Goal: Task Accomplishment & Management: Manage account settings

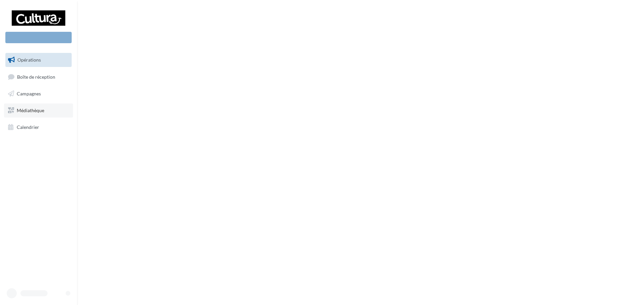
click at [22, 110] on span "Médiathèque" at bounding box center [30, 111] width 27 height 6
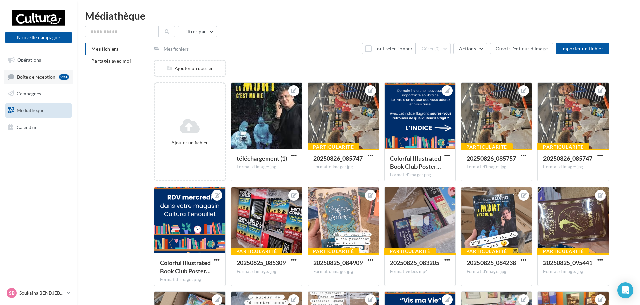
click at [29, 79] on span "Boîte de réception" at bounding box center [36, 77] width 38 height 6
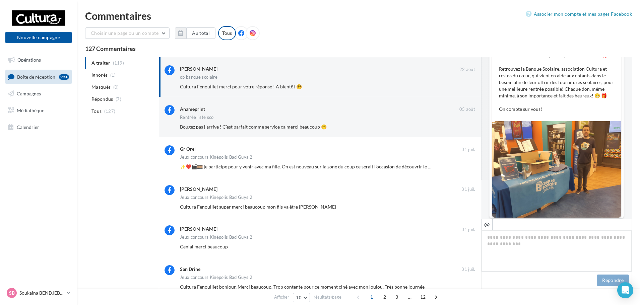
scroll to position [207, 0]
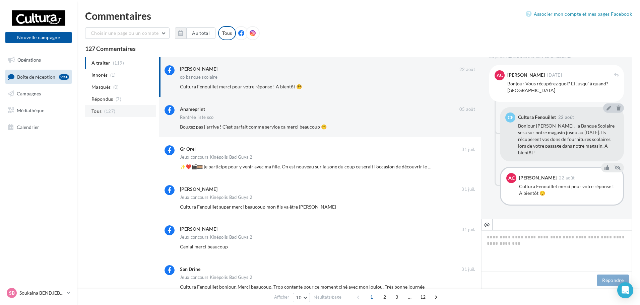
click at [102, 111] on li "Tous (127)" at bounding box center [120, 111] width 71 height 12
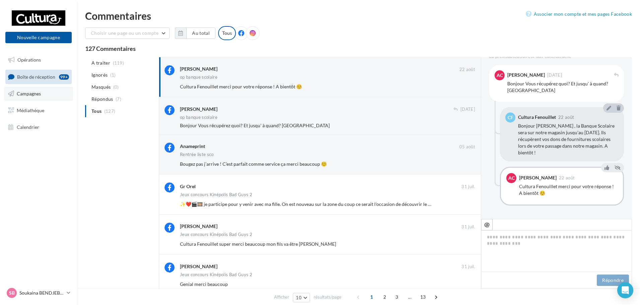
click at [28, 97] on link "Campagnes" at bounding box center [38, 94] width 69 height 14
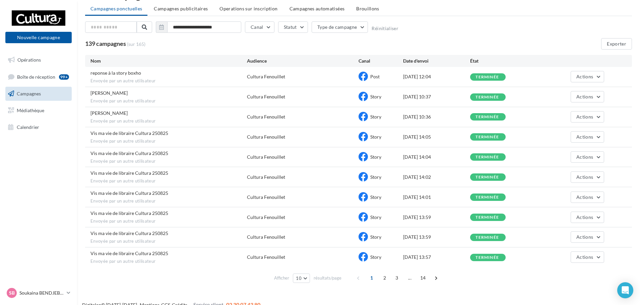
scroll to position [30, 0]
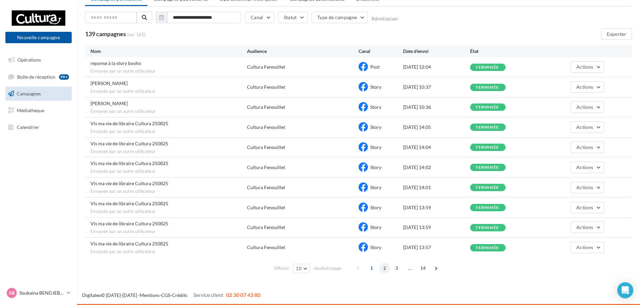
click at [388, 270] on span "2" at bounding box center [384, 268] width 11 height 11
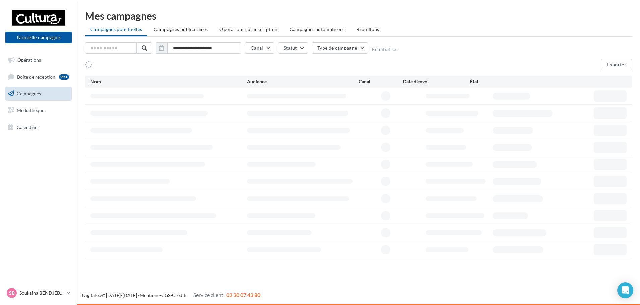
scroll to position [0, 0]
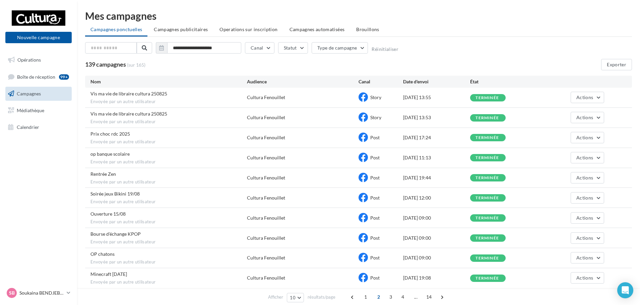
click at [424, 143] on div "Prix choc rdc 2025 Envoyée par un autre utilisateur Cultura Fenouillet Post 22/…" at bounding box center [358, 138] width 547 height 20
click at [400, 139] on div "Post" at bounding box center [381, 138] width 45 height 10
click at [110, 133] on span "Prix choc rdc 2025" at bounding box center [110, 134] width 40 height 6
click at [52, 58] on link "Opérations" at bounding box center [38, 60] width 69 height 14
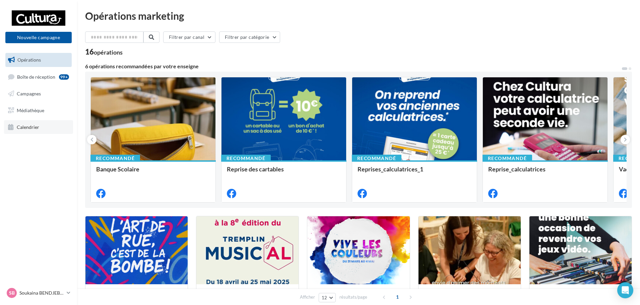
click at [51, 131] on link "Calendrier" at bounding box center [38, 127] width 69 height 14
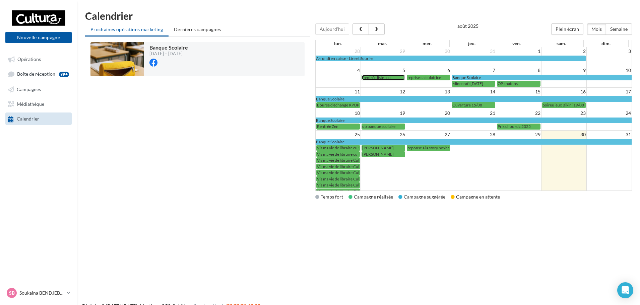
click at [393, 79] on div "Rentrée liste sco" at bounding box center [383, 77] width 42 height 5
